Goal: Information Seeking & Learning: Learn about a topic

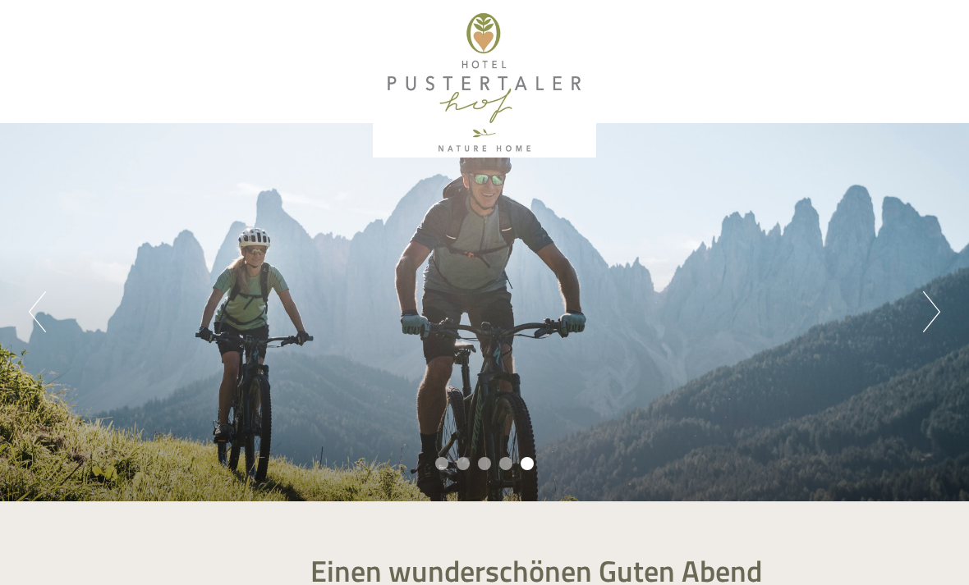
click at [918, 309] on div "Previous Next 1 2 3 4 5" at bounding box center [484, 312] width 969 height 378
click at [927, 306] on button "Next" at bounding box center [931, 311] width 17 height 41
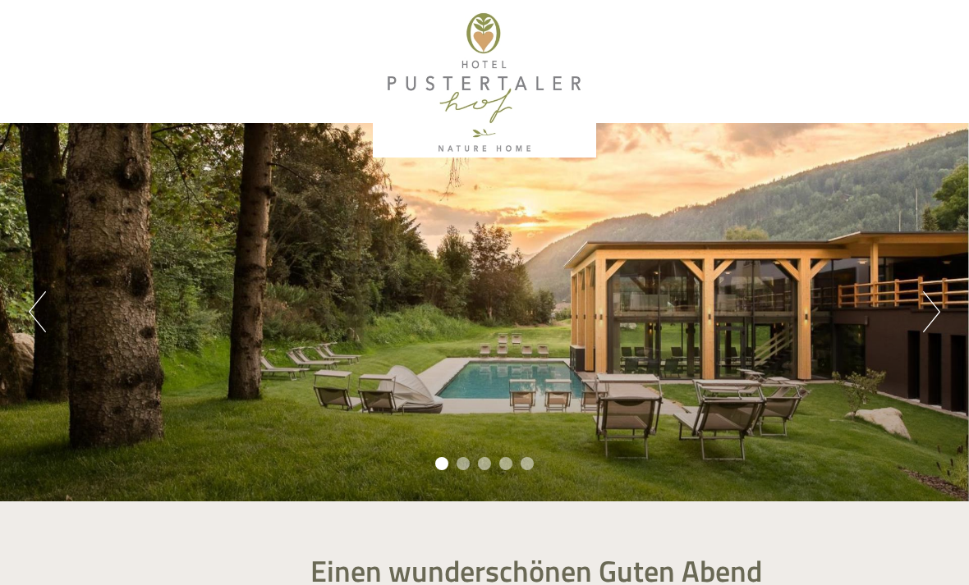
click at [929, 296] on button "Next" at bounding box center [931, 311] width 17 height 41
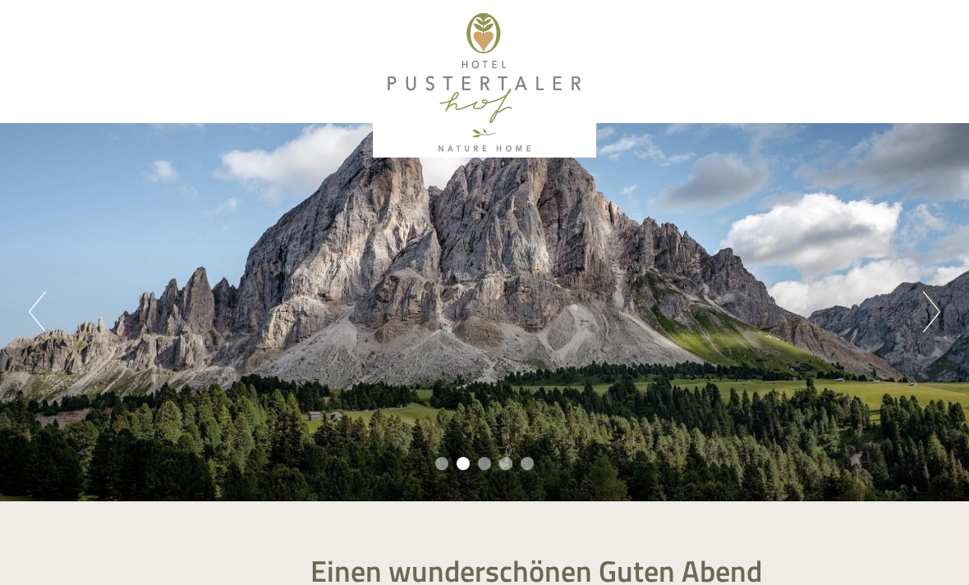
click at [924, 305] on button "Next" at bounding box center [931, 311] width 17 height 41
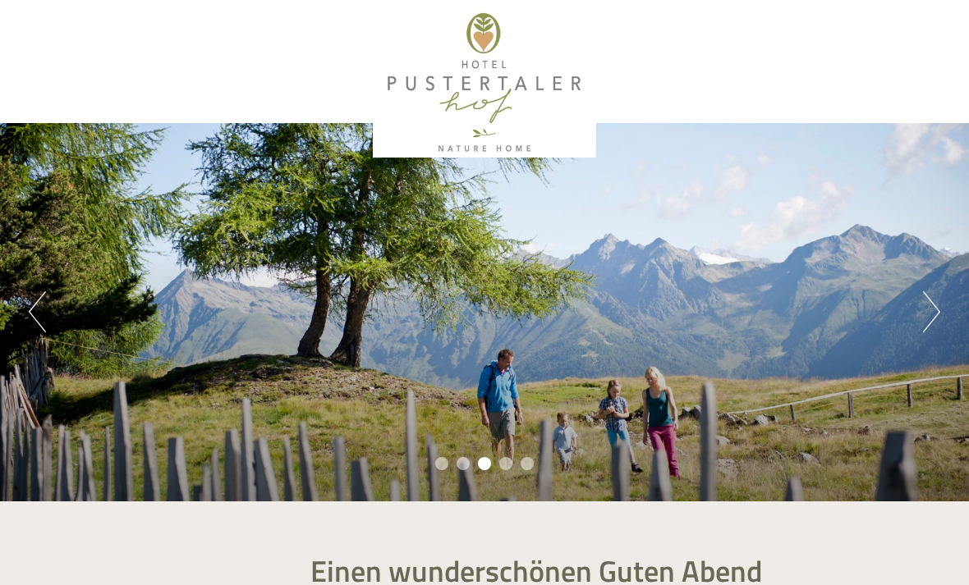
click at [924, 309] on button "Next" at bounding box center [931, 311] width 17 height 41
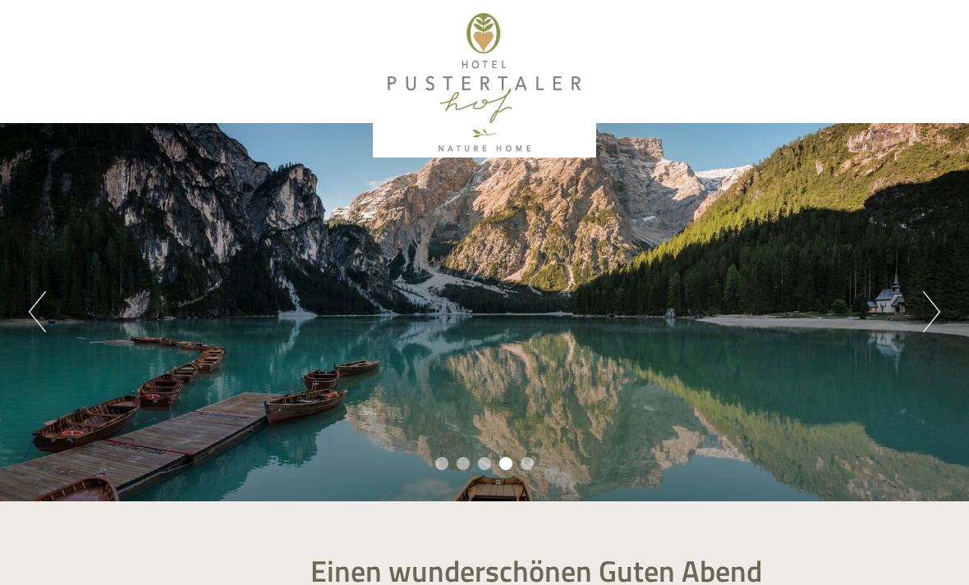
click at [923, 313] on button "Next" at bounding box center [931, 311] width 17 height 41
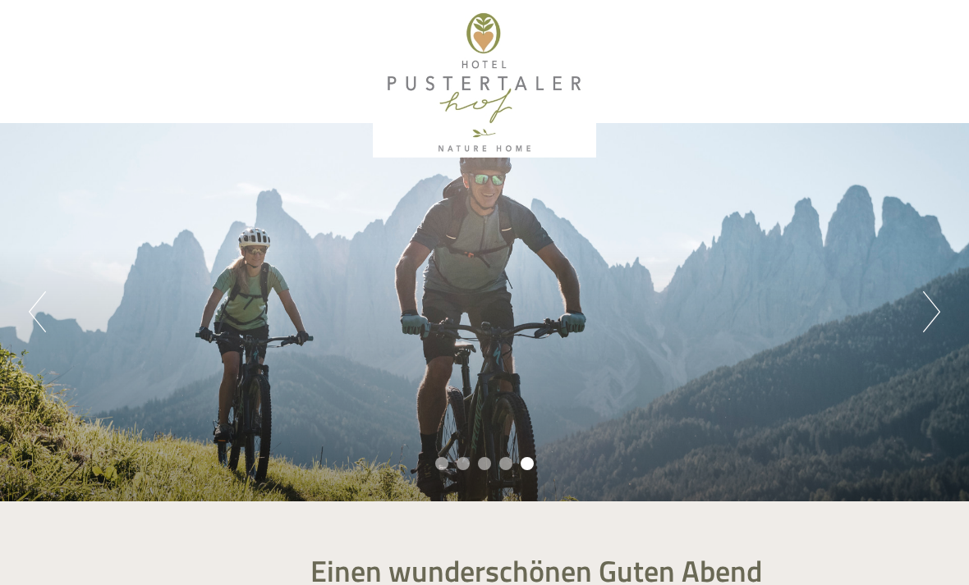
click at [926, 304] on button "Next" at bounding box center [931, 311] width 17 height 41
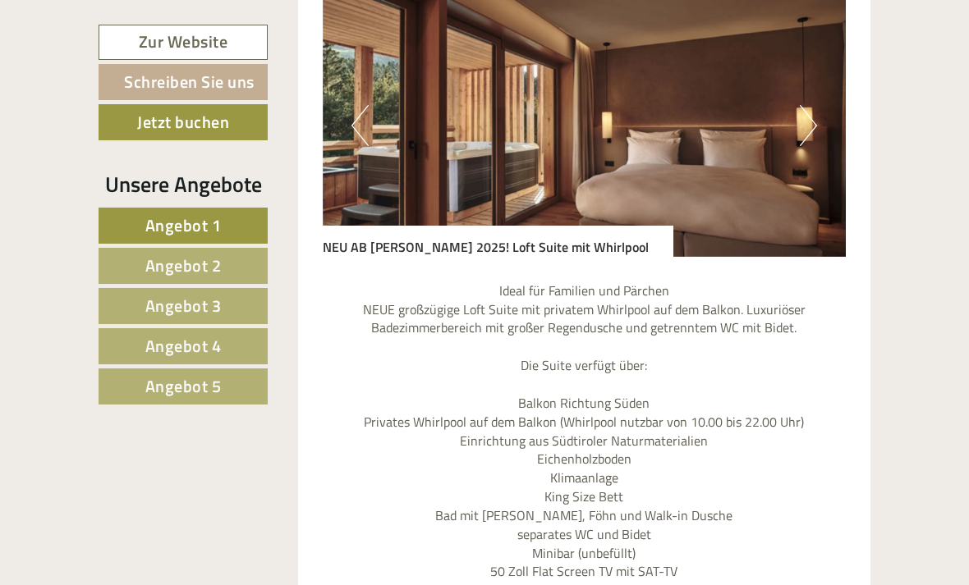
click at [137, 378] on link "Angebot 5" at bounding box center [183, 387] width 169 height 36
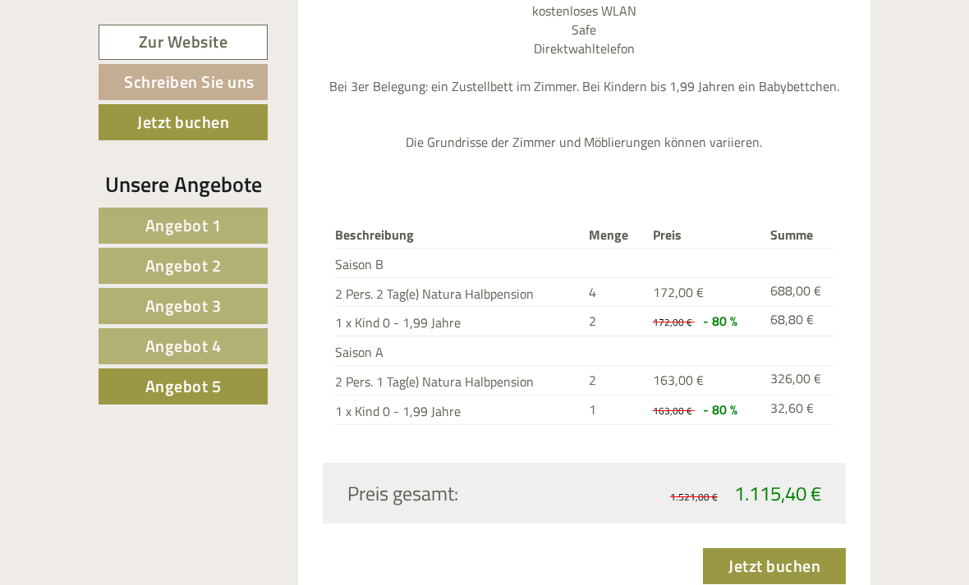
scroll to position [1652, 0]
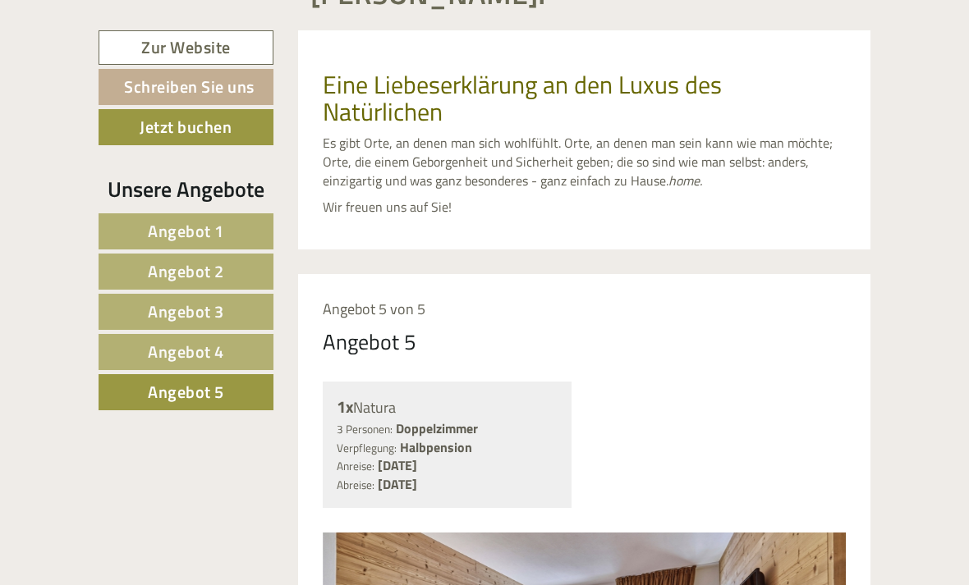
click at [167, 353] on span "Angebot 4" at bounding box center [186, 351] width 76 height 25
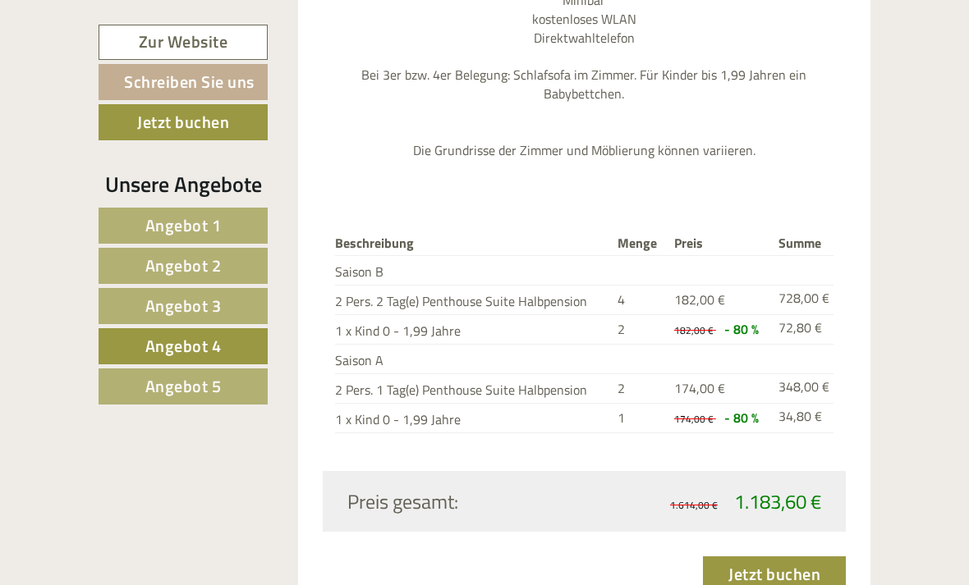
scroll to position [1680, 0]
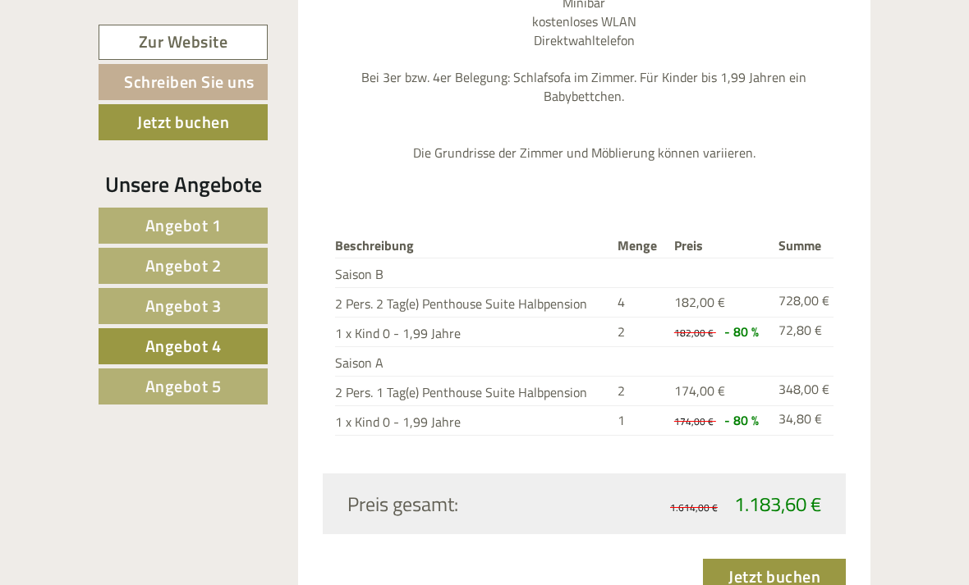
click at [623, 376] on td "2" at bounding box center [639, 391] width 56 height 30
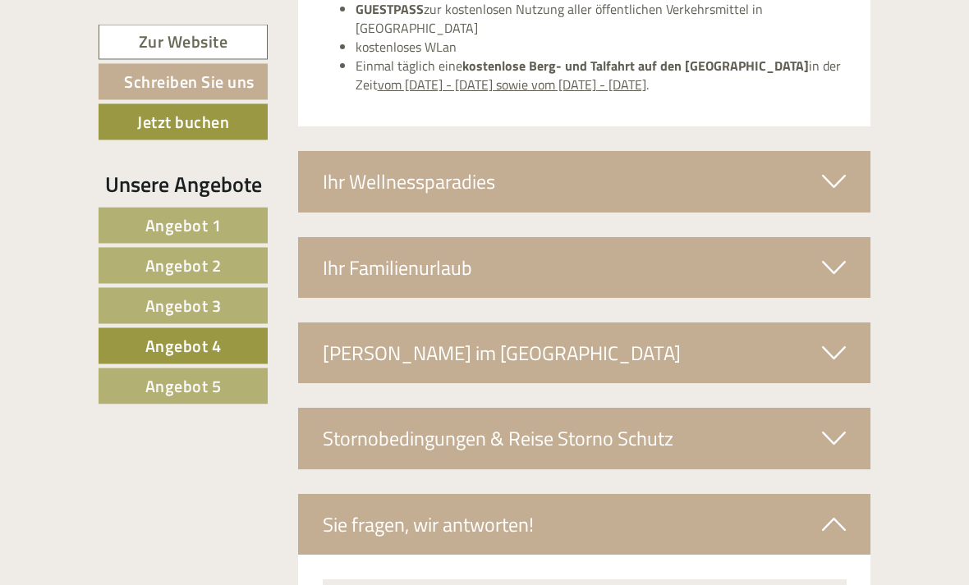
scroll to position [2805, 0]
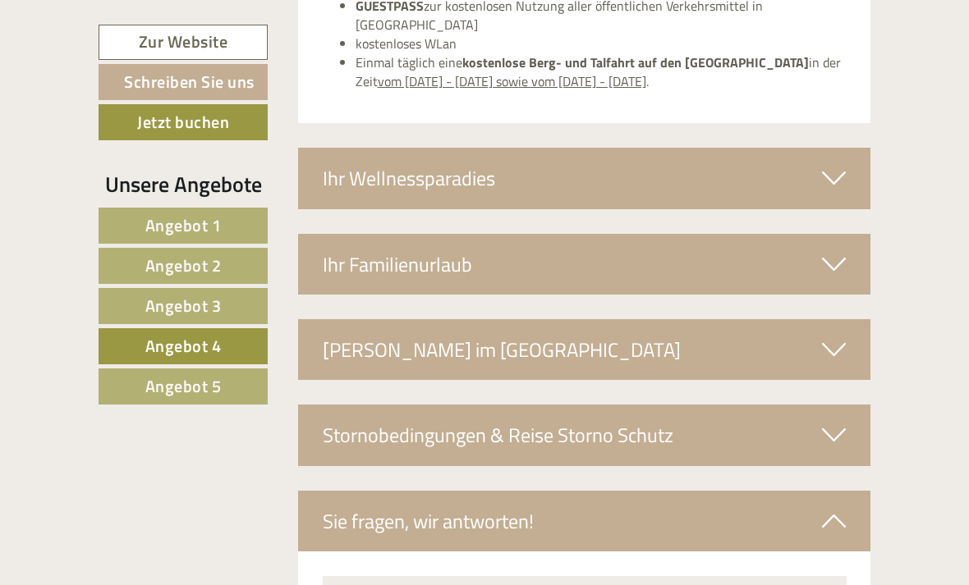
click at [832, 405] on div "Stornobedingungen & Reise Storno Schutz" at bounding box center [584, 435] width 573 height 61
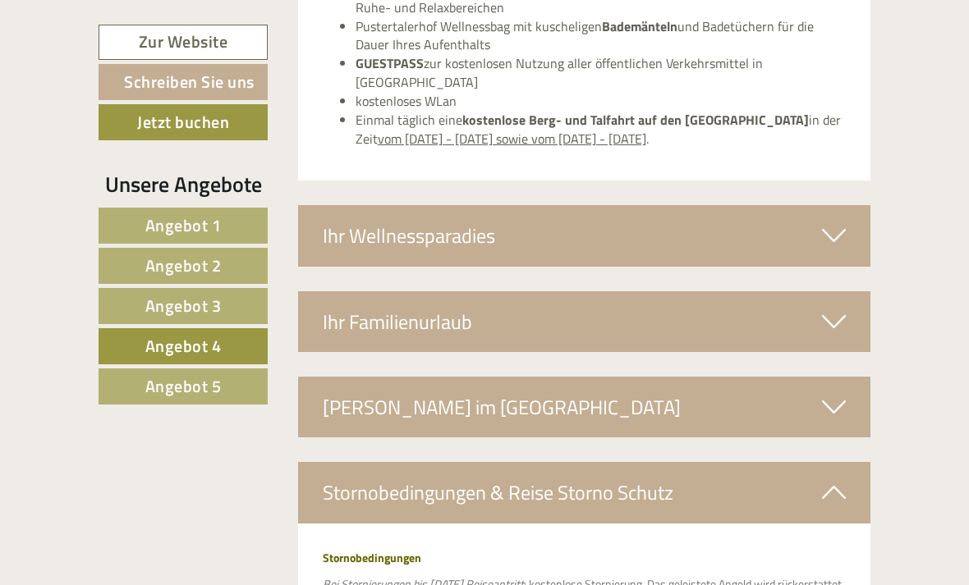
scroll to position [2694, 0]
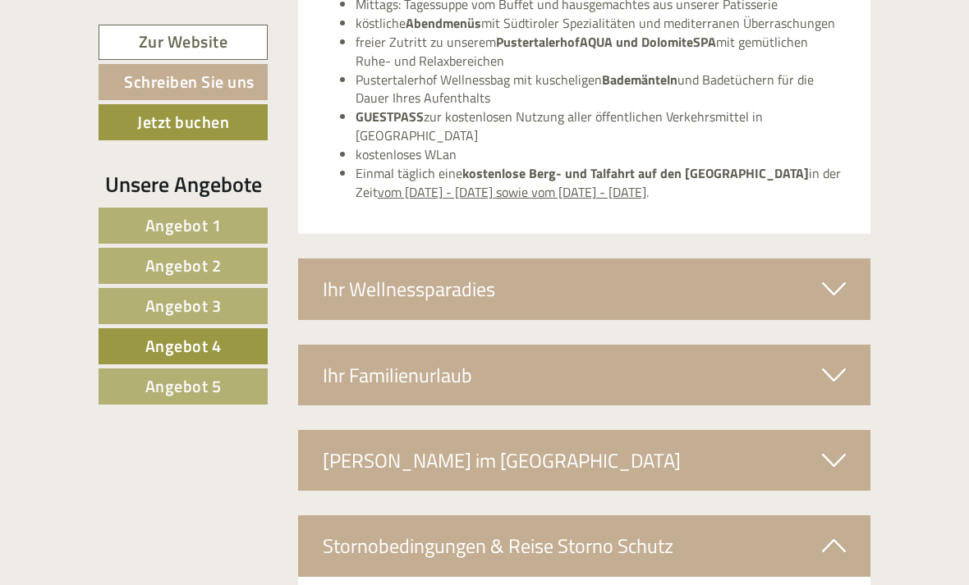
click at [810, 259] on div "Ihr Wellnessparadies" at bounding box center [584, 289] width 573 height 61
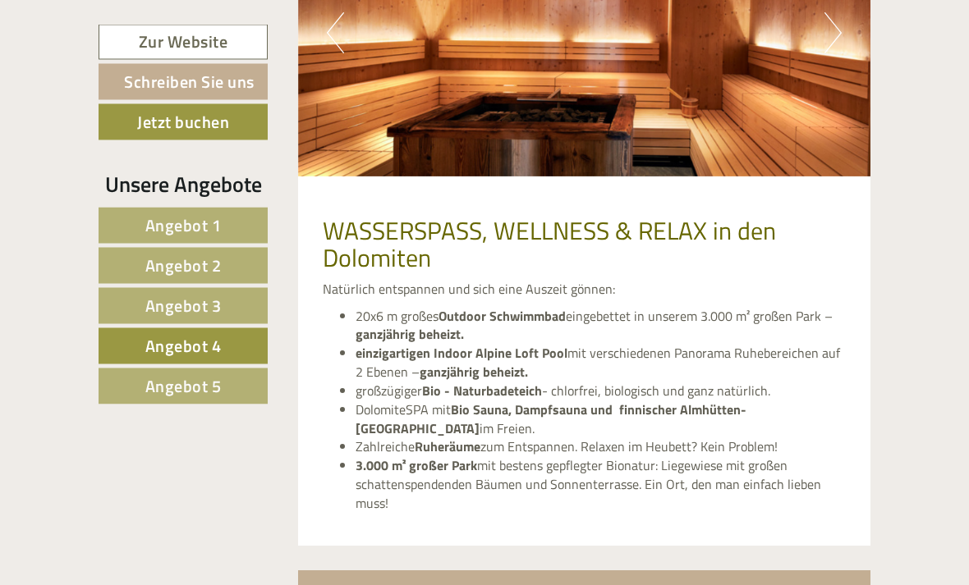
scroll to position [3124, 0]
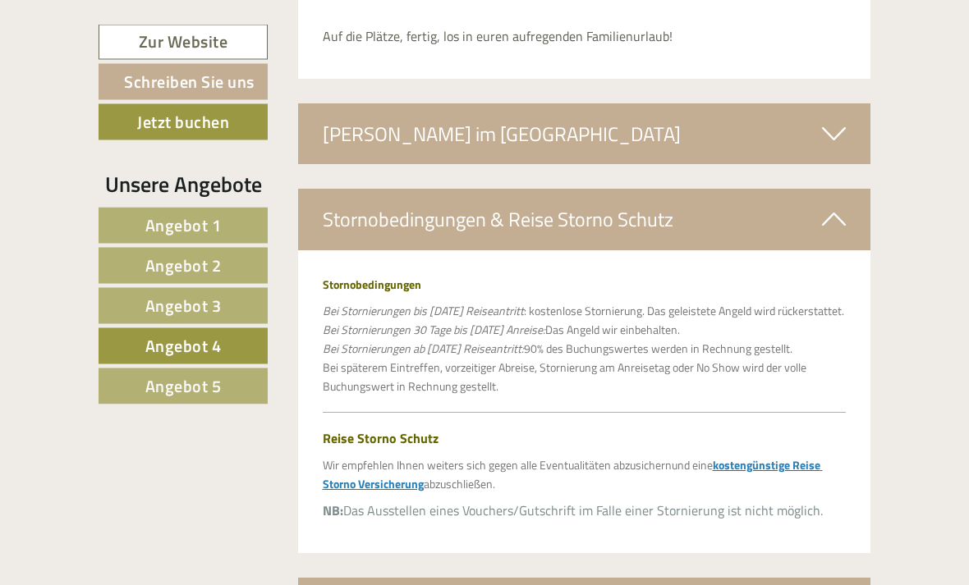
scroll to position [4159, 0]
click at [785, 456] on span "kostengünstige Reise Storno Versicherung" at bounding box center [573, 474] width 500 height 36
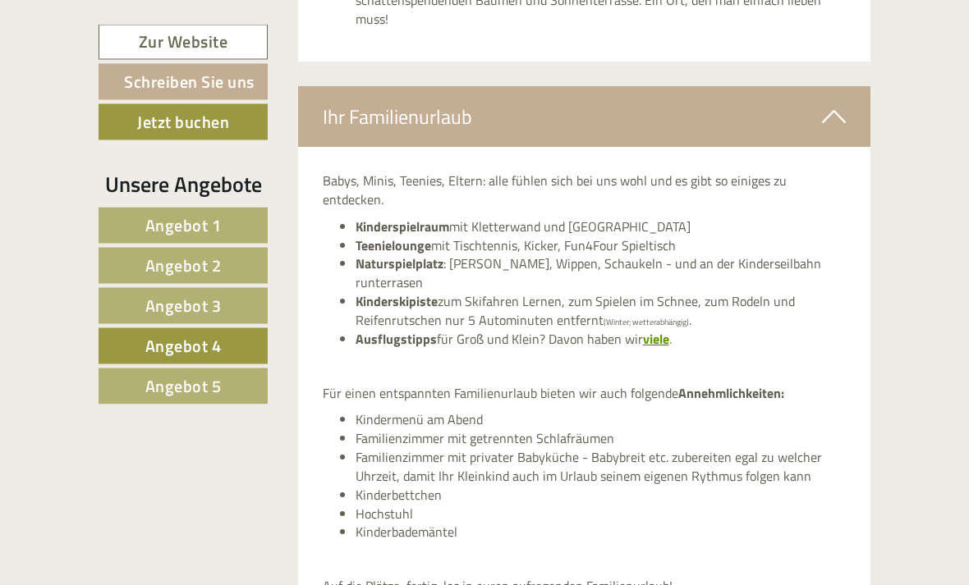
scroll to position [3609, 0]
